Goal: Information Seeking & Learning: Learn about a topic

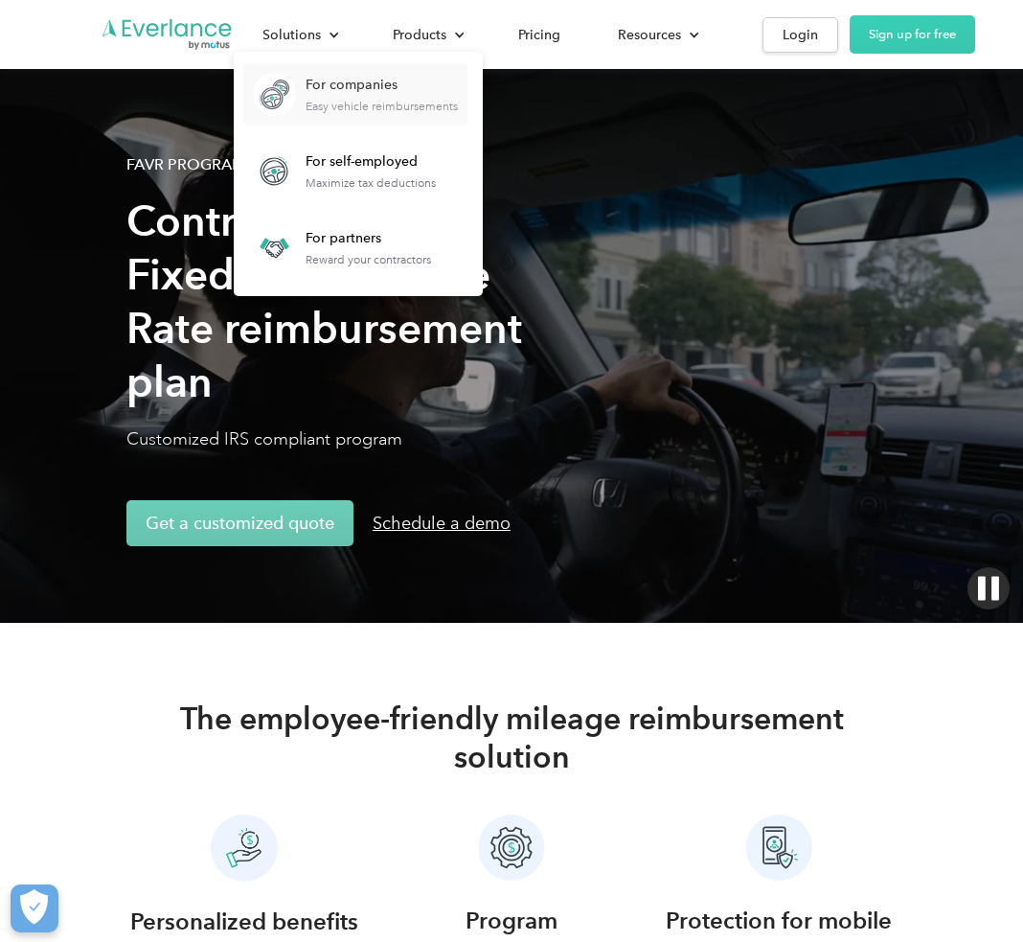
click at [334, 91] on div "For companies" at bounding box center [382, 85] width 152 height 19
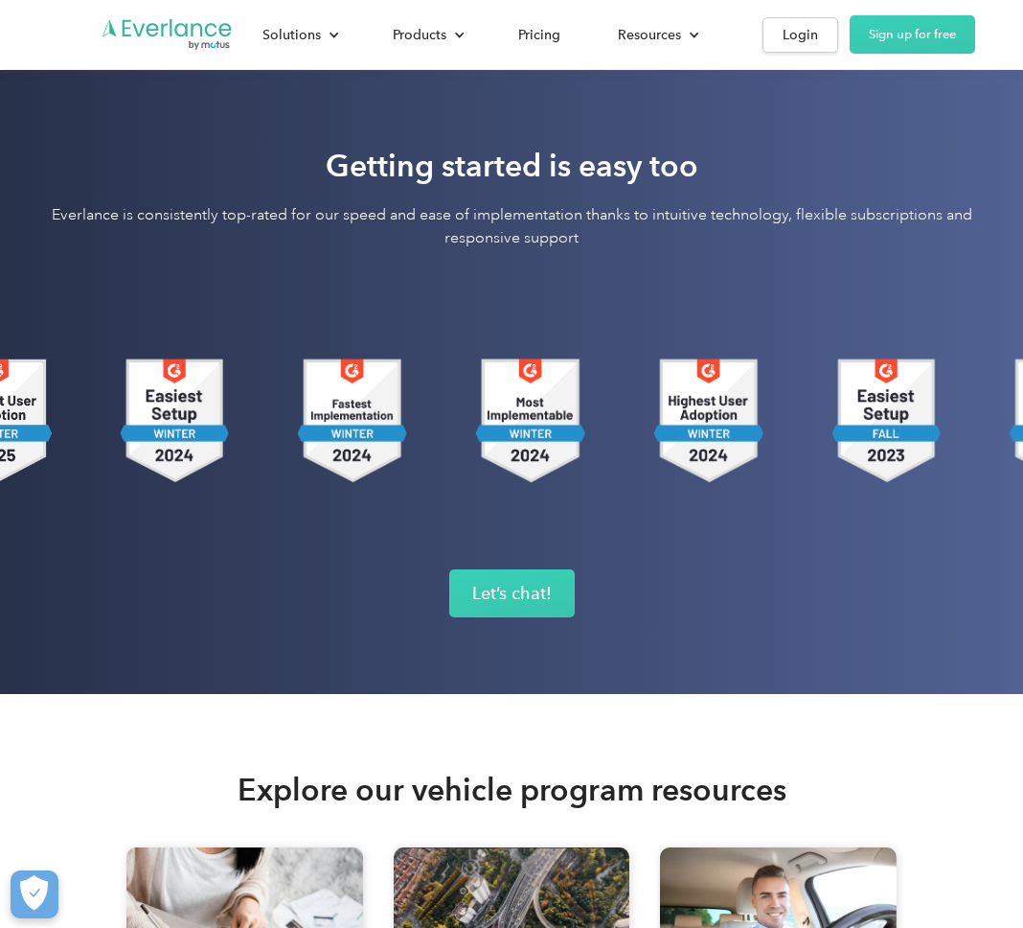
scroll to position [5912, 0]
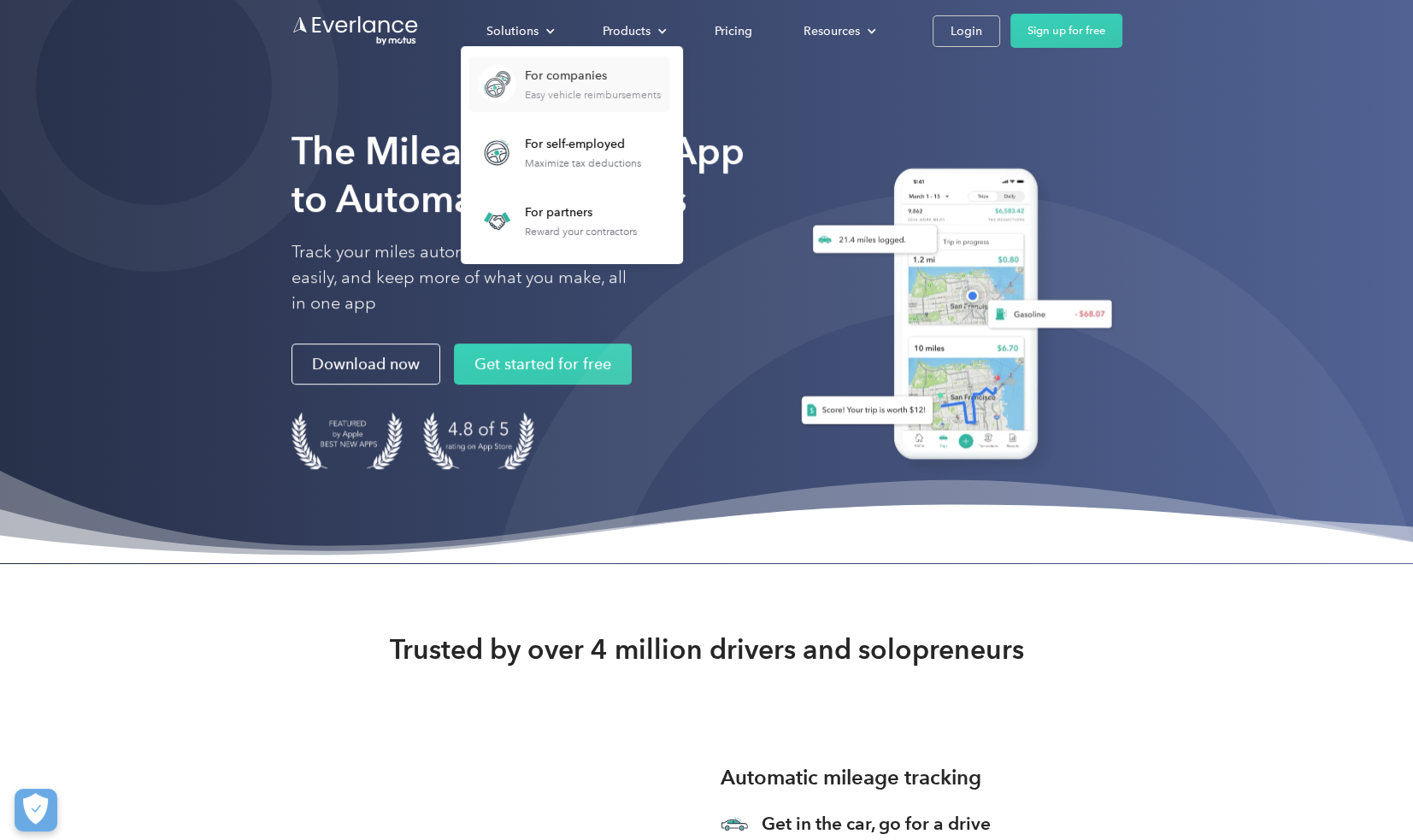
click at [516, 78] on img at bounding box center [497, 84] width 38 height 38
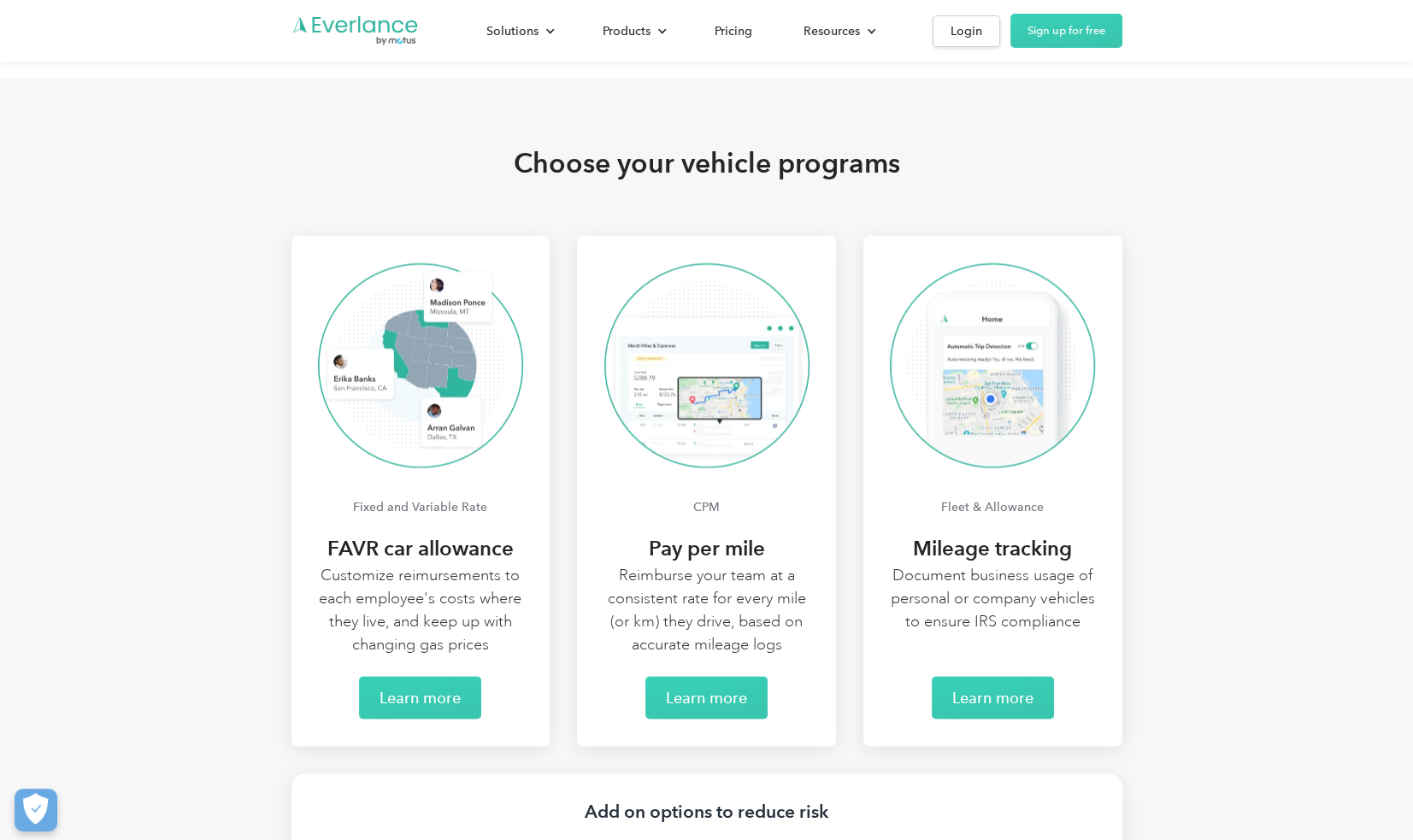
scroll to position [3418, 0]
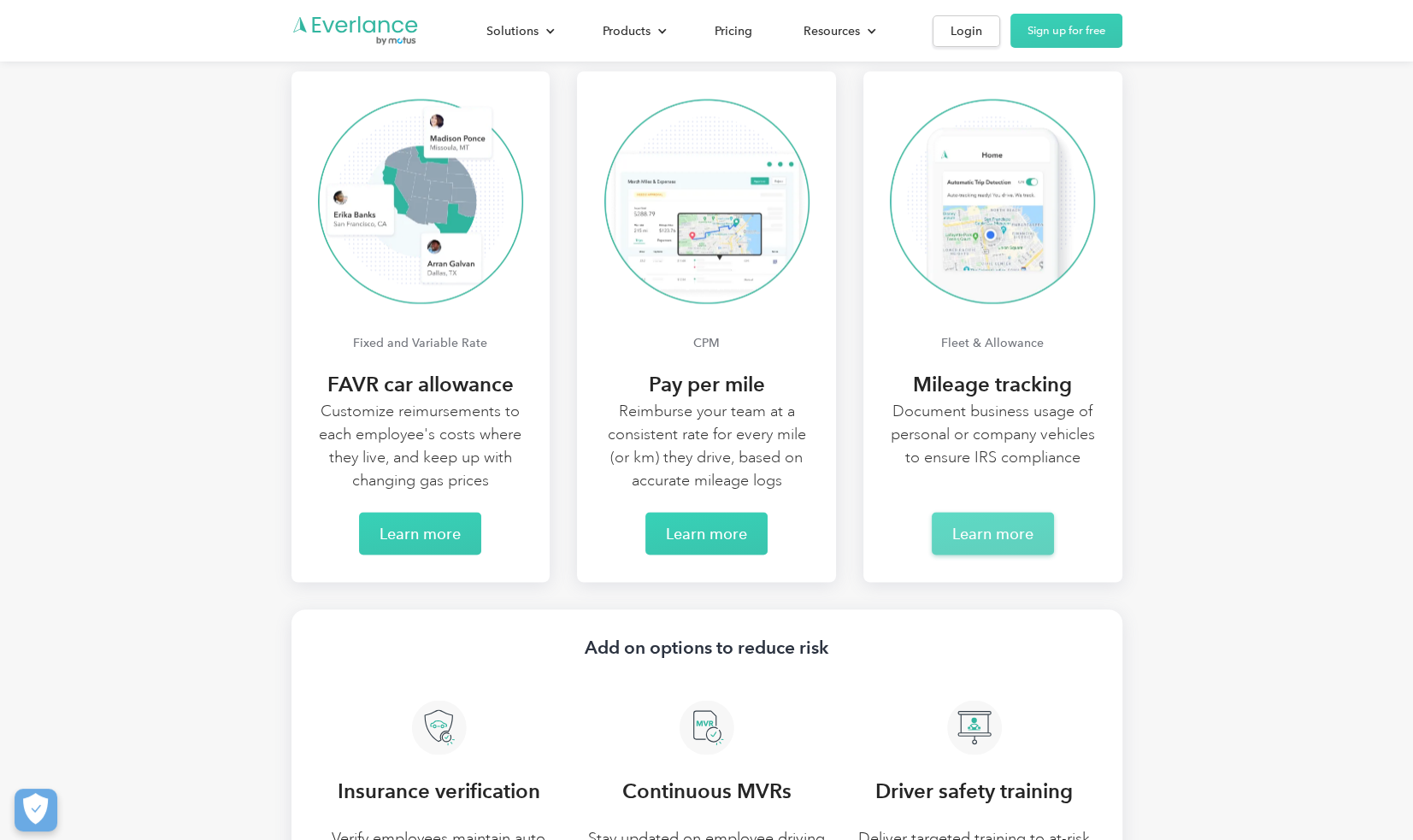
click at [1014, 541] on link "Learn more" at bounding box center [993, 533] width 122 height 43
